Goal: Task Accomplishment & Management: Use online tool/utility

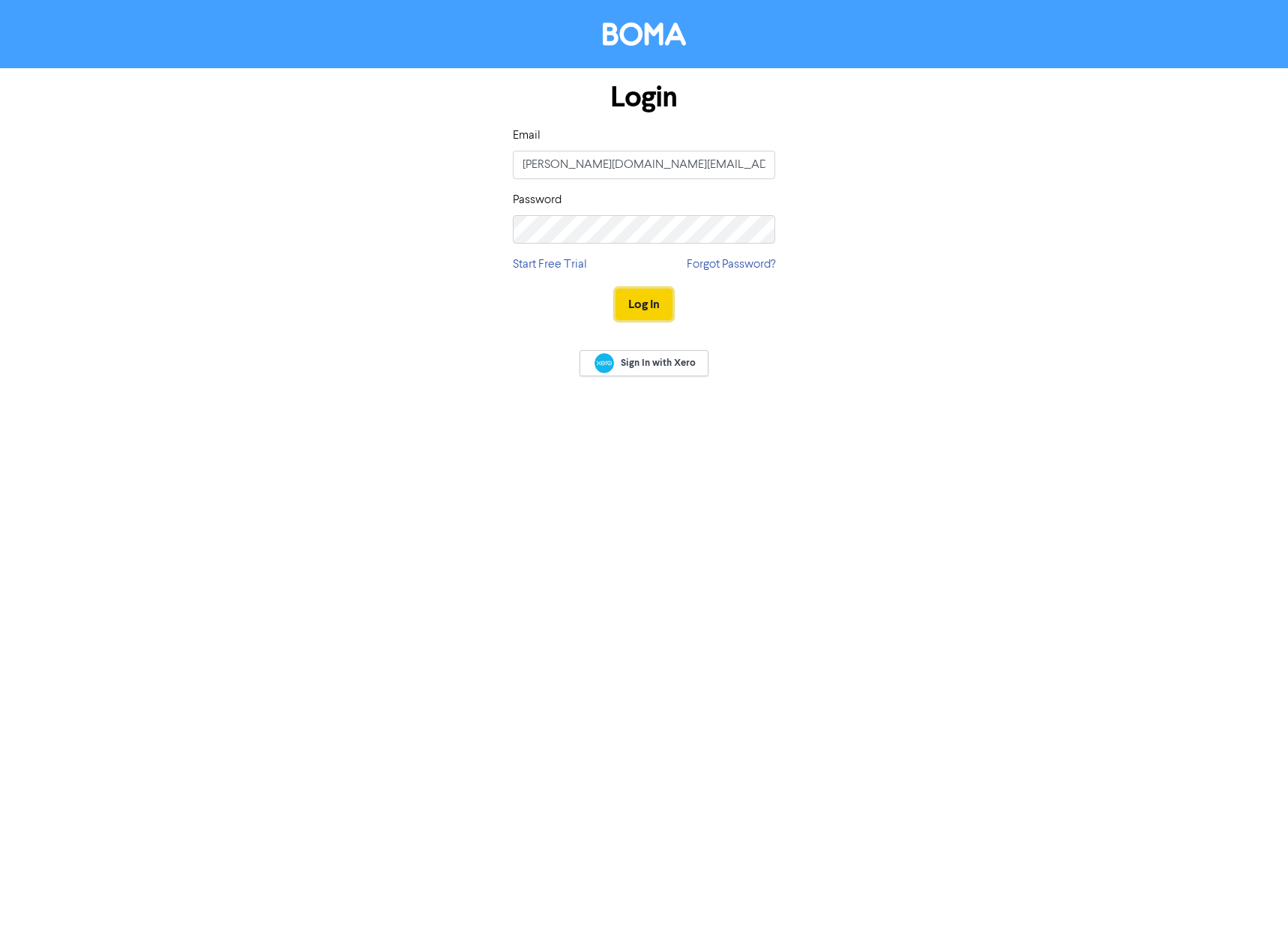
click at [633, 306] on button "Log In" at bounding box center [644, 304] width 57 height 31
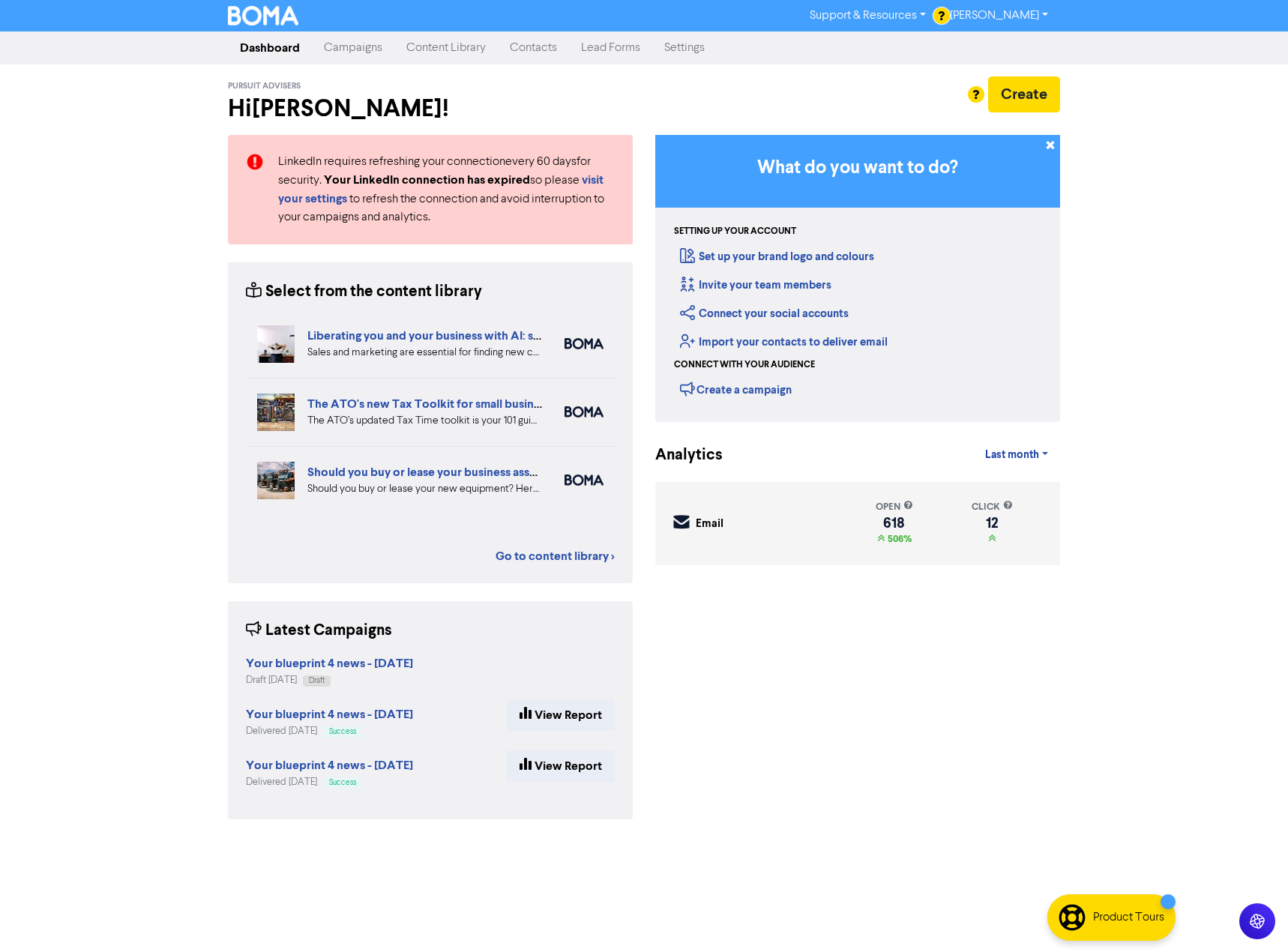
click at [356, 48] on link "Campaigns" at bounding box center [352, 48] width 82 height 30
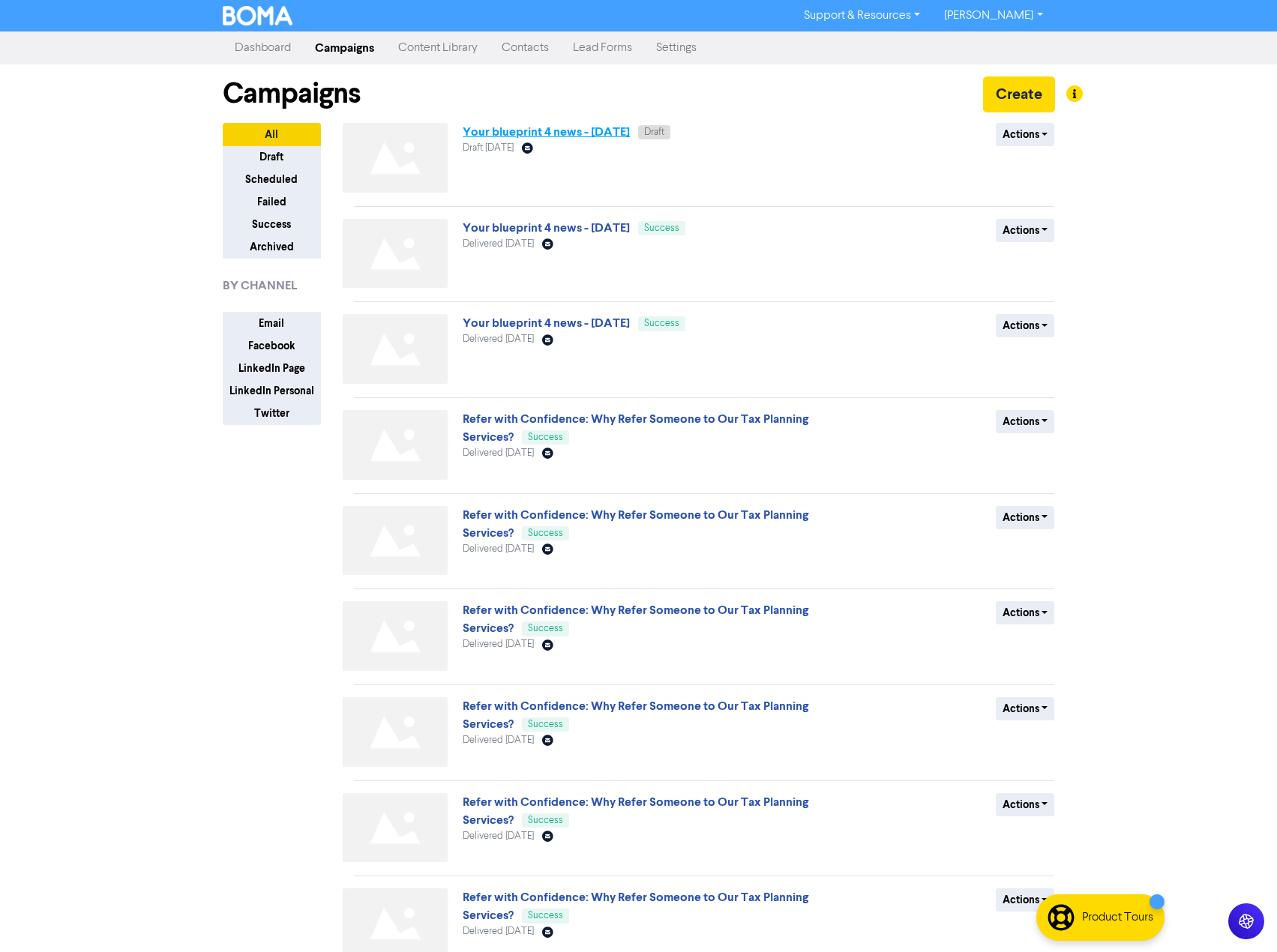
click at [629, 137] on link "Your blueprint 4 news - [DATE]" at bounding box center [545, 132] width 167 height 15
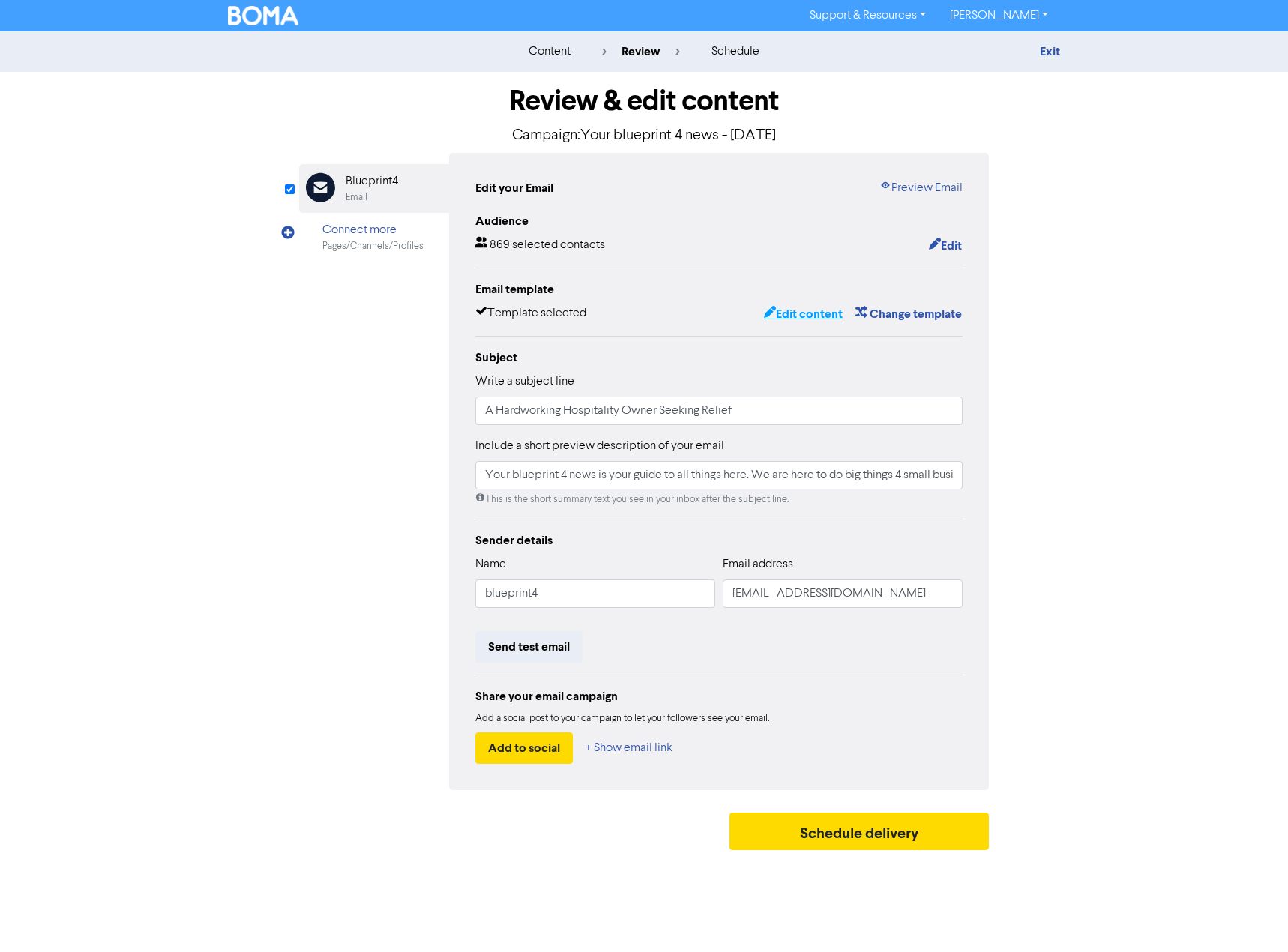
click at [829, 322] on button "Edit content" at bounding box center [803, 314] width 80 height 20
